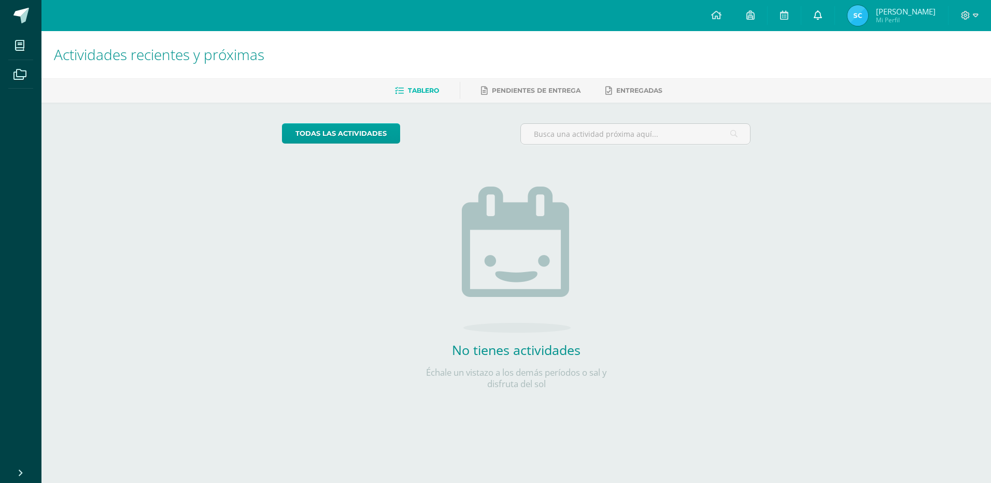
click at [816, 16] on icon at bounding box center [817, 14] width 8 height 9
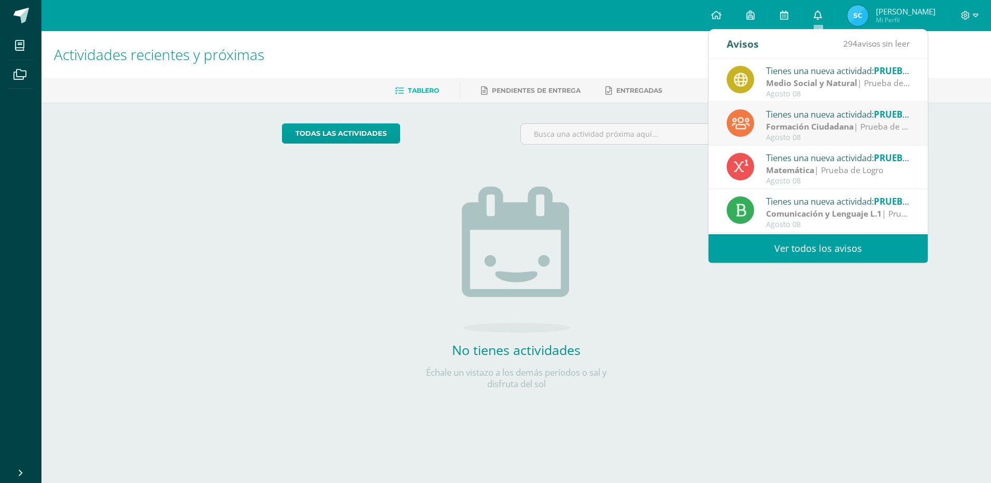
click at [816, 16] on icon at bounding box center [817, 14] width 8 height 9
click at [815, 68] on div "Tienes una nueva actividad: PRUEBA DE LOBRO" at bounding box center [838, 70] width 144 height 13
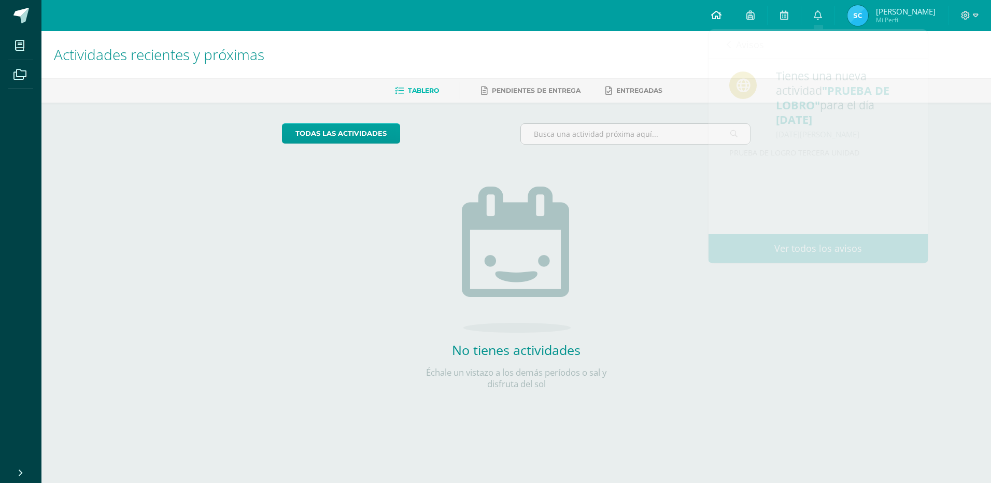
click at [712, 18] on icon at bounding box center [716, 14] width 10 height 9
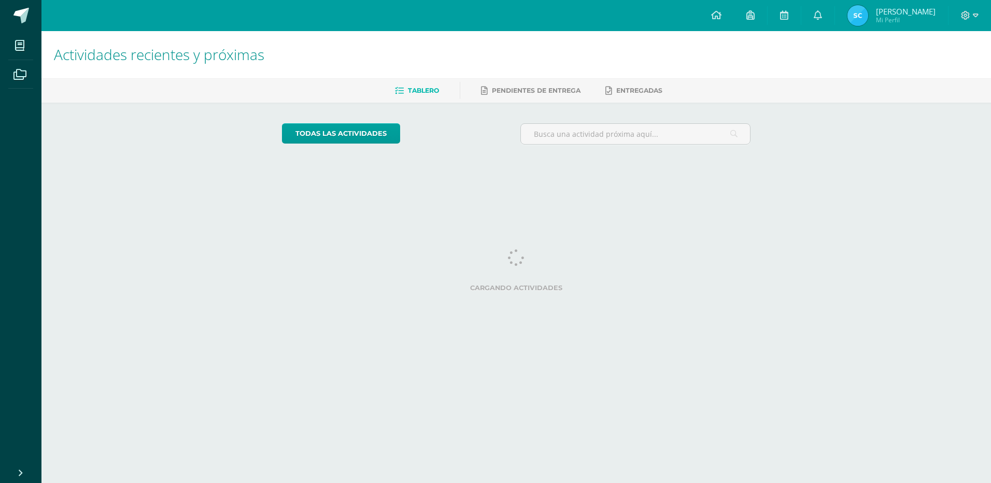
click at [859, 20] on img at bounding box center [857, 15] width 21 height 21
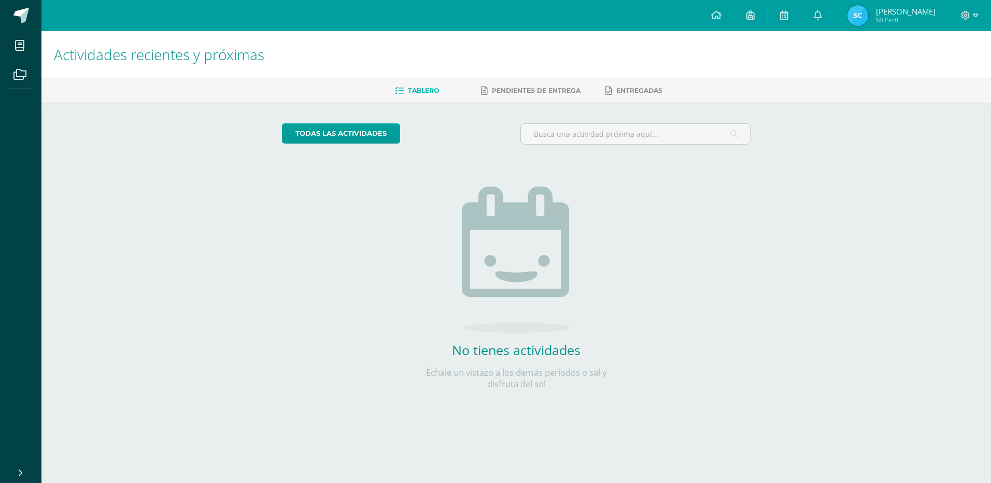
click at [859, 20] on img at bounding box center [857, 15] width 21 height 21
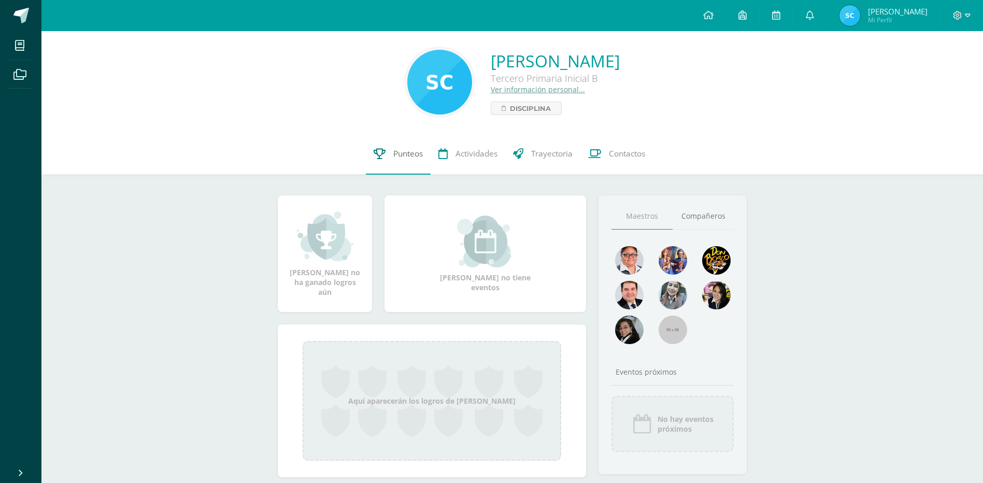
click at [405, 153] on span "Punteos" at bounding box center [408, 153] width 30 height 11
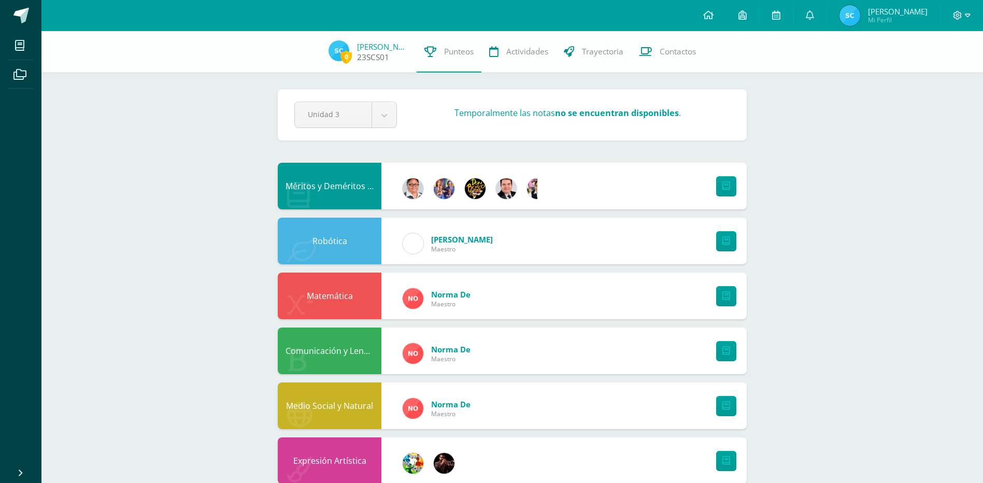
click at [378, 58] on link "23SCS01" at bounding box center [373, 57] width 32 height 11
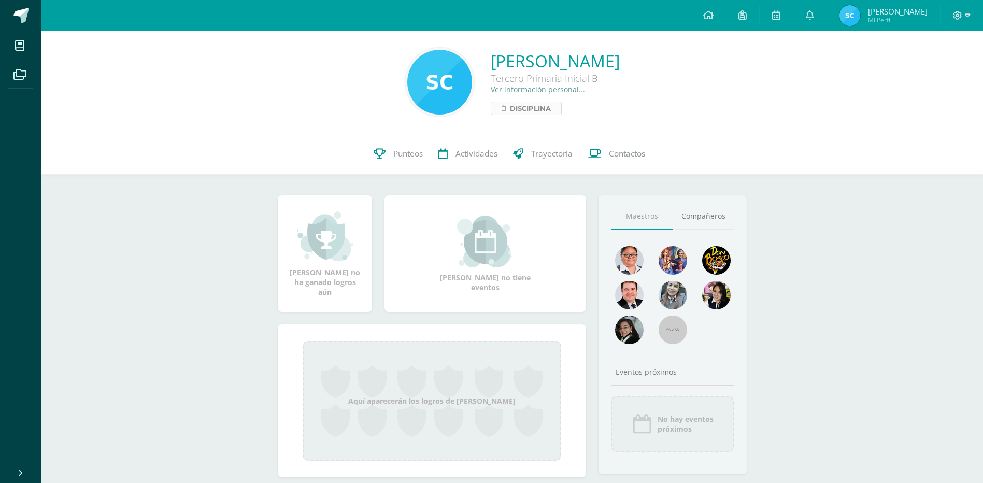
click at [510, 110] on span "Disciplina" at bounding box center [530, 108] width 41 height 12
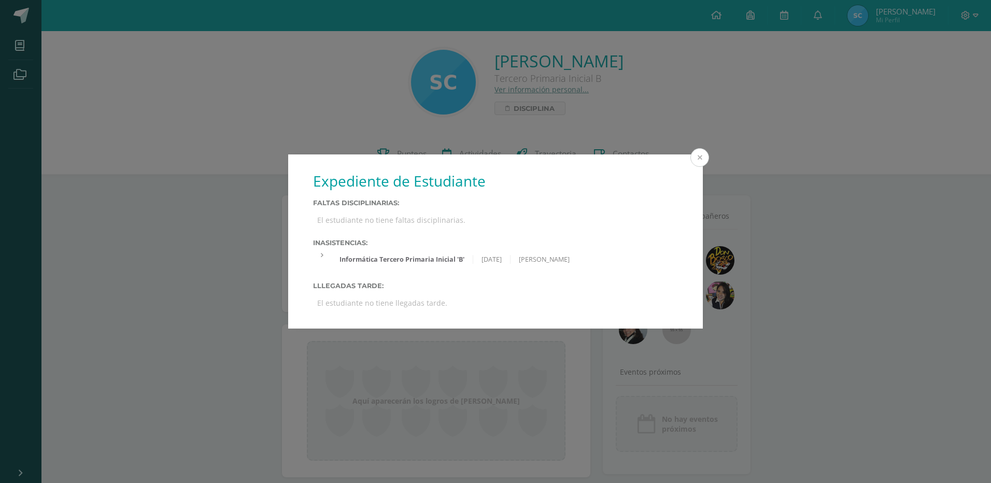
click at [696, 161] on button at bounding box center [699, 157] width 19 height 19
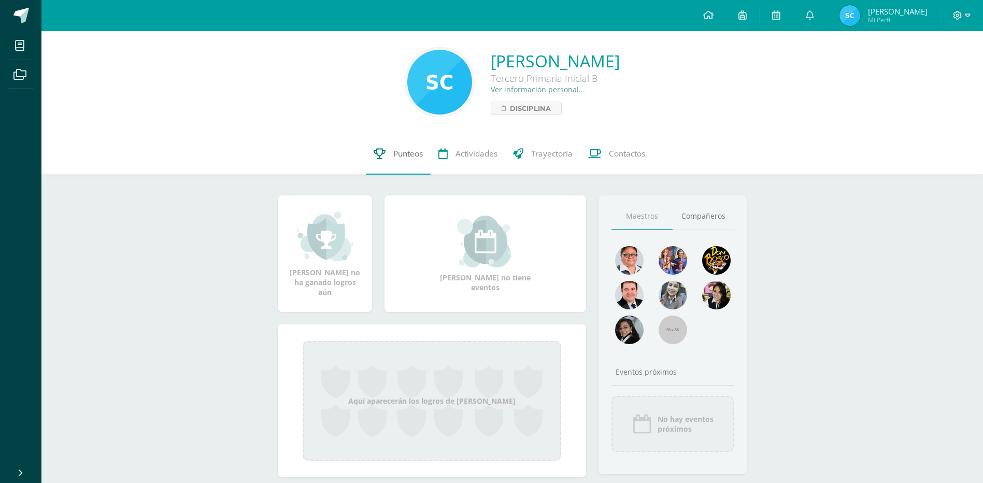
click at [409, 152] on span "Punteos" at bounding box center [408, 153] width 30 height 11
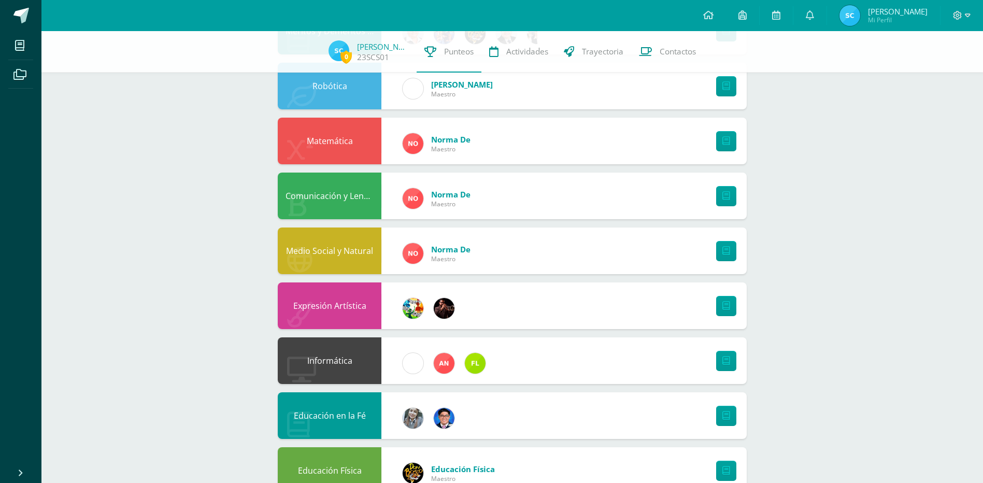
scroll to position [155, 0]
click at [725, 143] on icon at bounding box center [726, 140] width 8 height 9
